Goal: Information Seeking & Learning: Learn about a topic

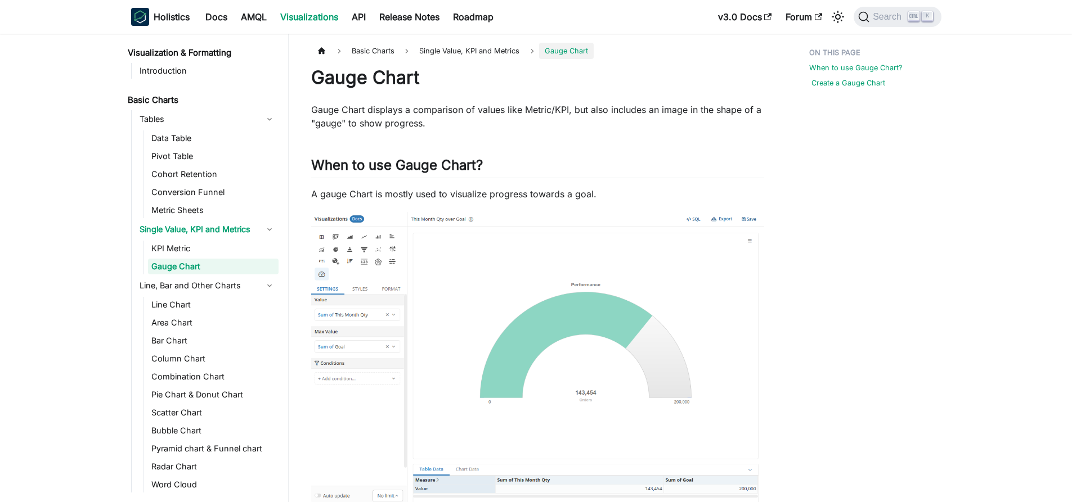
click at [834, 84] on link "Create a Gauge Chart" at bounding box center [848, 83] width 74 height 11
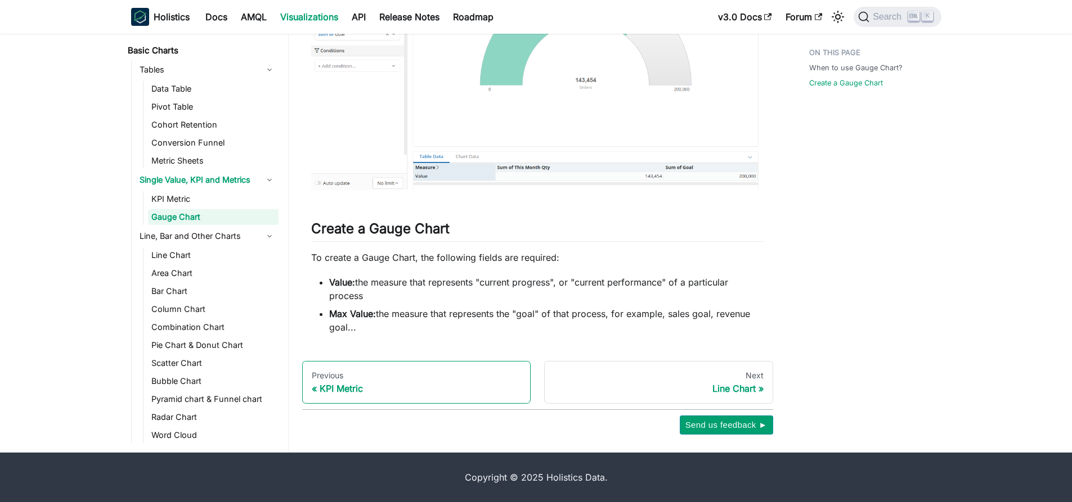
click at [430, 387] on div "KPI Metric" at bounding box center [417, 388] width 210 height 11
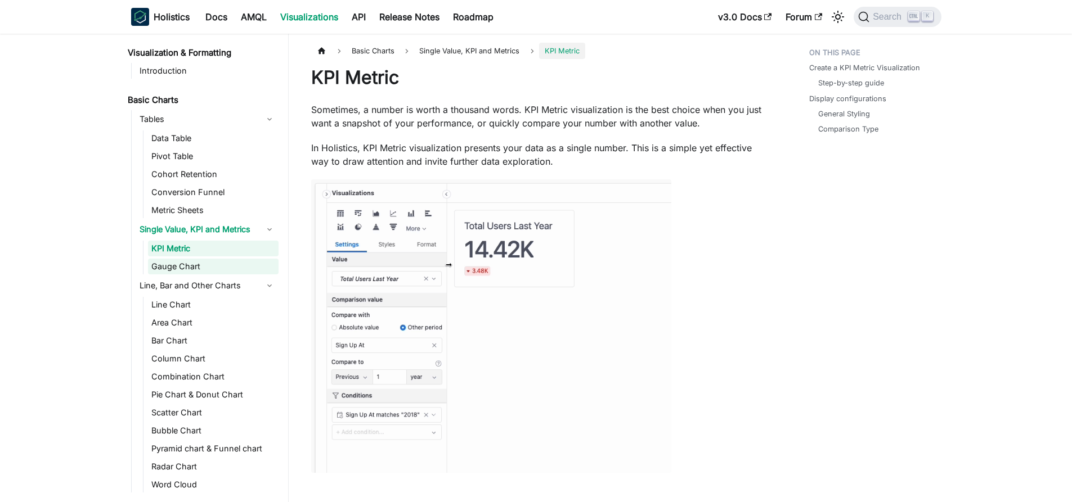
click at [170, 269] on link "Gauge Chart" at bounding box center [213, 267] width 130 height 16
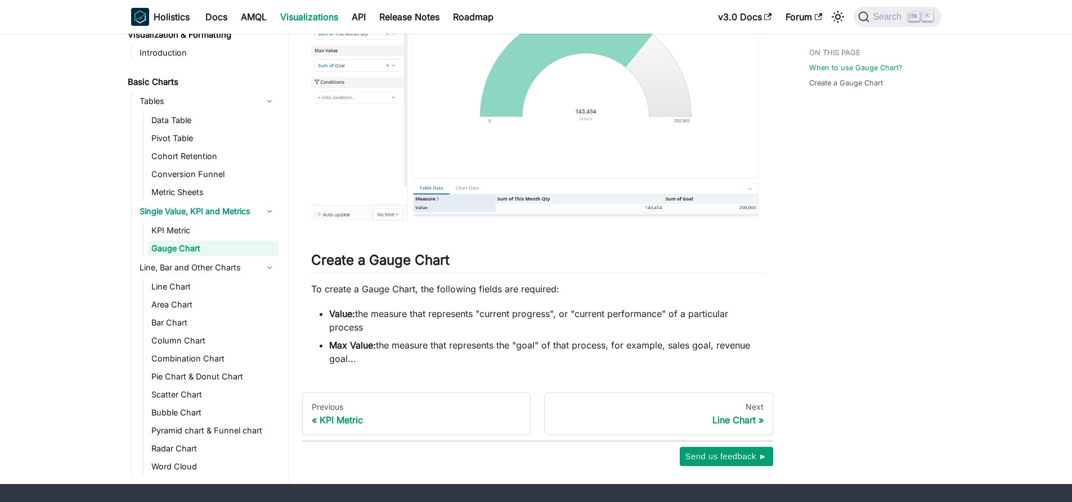
scroll to position [313, 0]
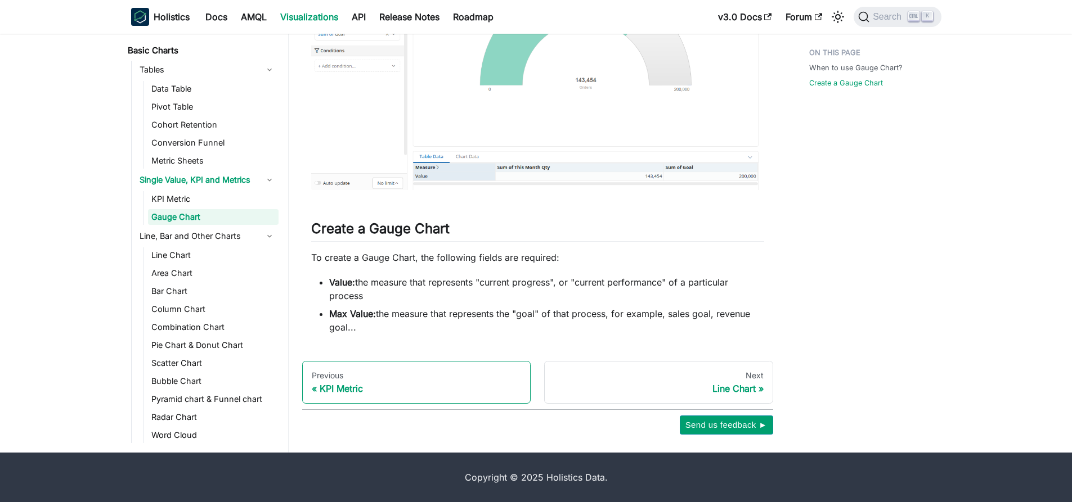
click at [353, 390] on div "KPI Metric" at bounding box center [417, 388] width 210 height 11
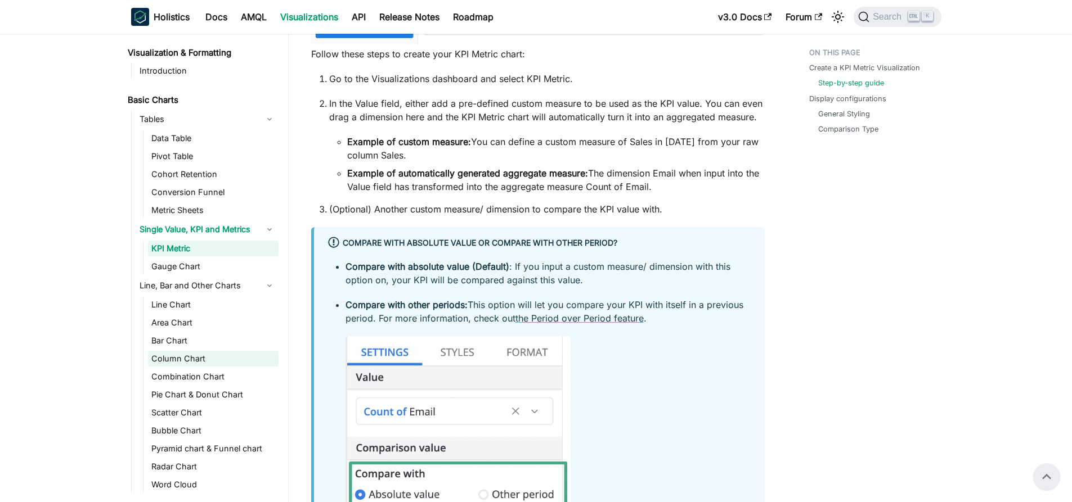
scroll to position [787, 0]
